Goal: Transaction & Acquisition: Purchase product/service

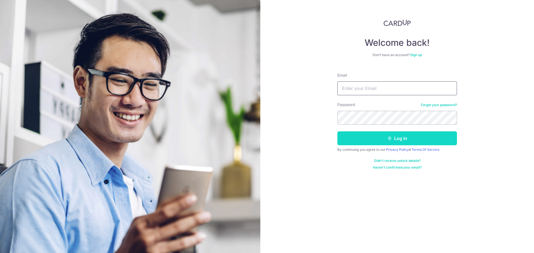
type input "[EMAIL_ADDRESS][DOMAIN_NAME]"
click at [387, 135] on button "Log in" at bounding box center [396, 138] width 119 height 14
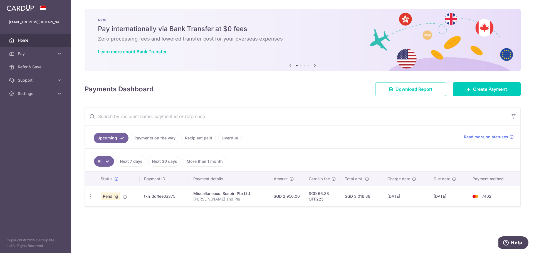
click at [215, 192] on div "Miscellaneous. Sospiri Pte Ltd" at bounding box center [229, 194] width 72 height 6
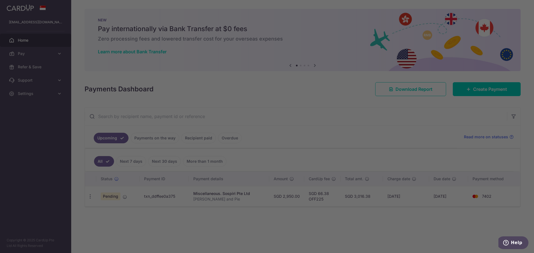
click at [165, 205] on div at bounding box center [269, 128] width 539 height 256
drag, startPoint x: 171, startPoint y: 193, endPoint x: 197, endPoint y: 153, distance: 48.4
click at [172, 191] on div at bounding box center [269, 128] width 539 height 256
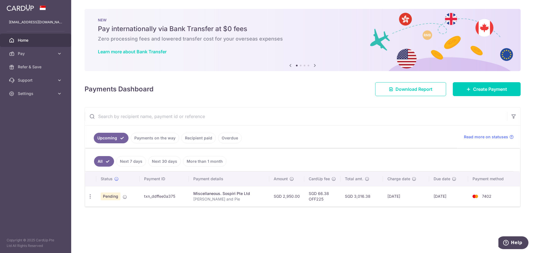
click at [115, 196] on span "Pending" at bounding box center [111, 197] width 20 height 8
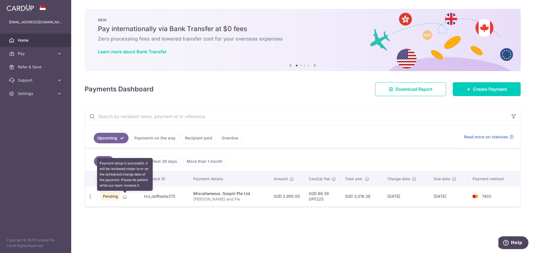
click at [125, 197] on icon at bounding box center [125, 197] width 4 height 4
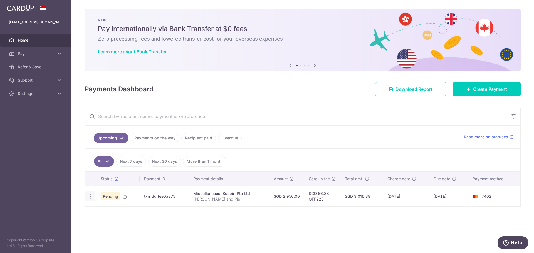
click at [89, 198] on icon "button" at bounding box center [90, 197] width 6 height 6
click at [210, 225] on div "Status Payment ID Payment details Amount CardUp fee Total amt. Charge date Due …" at bounding box center [302, 213] width 435 height 83
click at [283, 192] on td "SGD 2,950.00" at bounding box center [286, 196] width 35 height 20
click at [241, 202] on p "[PERSON_NAME] and Pie" at bounding box center [229, 199] width 72 height 6
click at [51, 55] on span "Pay" at bounding box center [36, 54] width 37 height 6
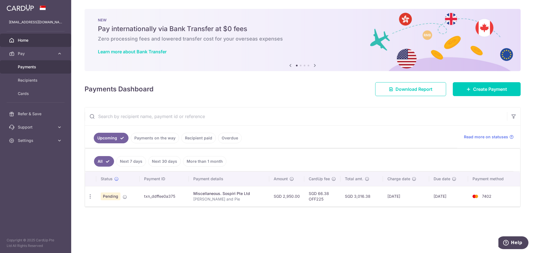
click at [37, 71] on link "Payments" at bounding box center [35, 66] width 71 height 13
